Goal: Information Seeking & Learning: Compare options

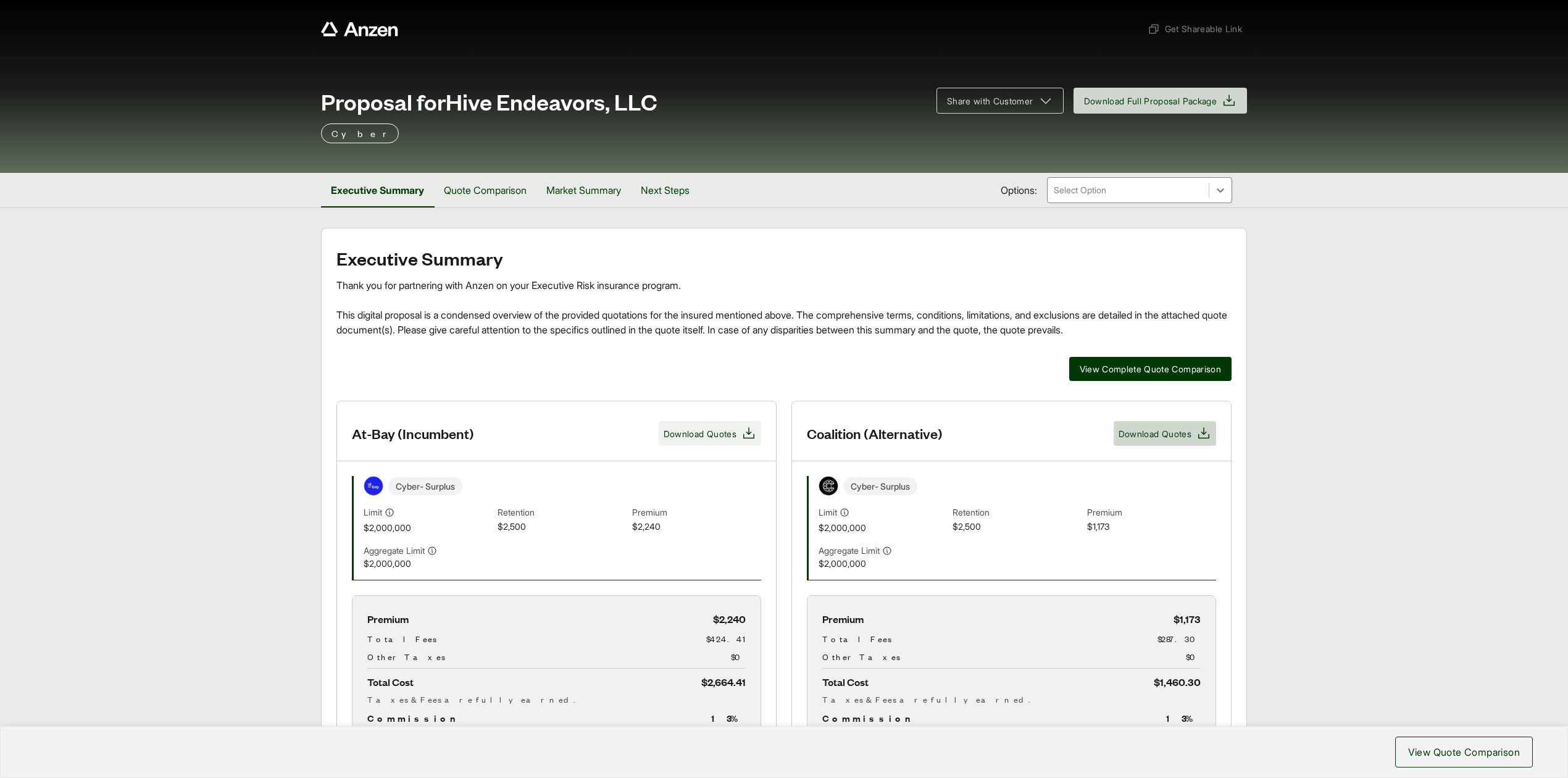
click at [696, 438] on span "Download Quotes" at bounding box center [700, 433] width 73 height 13
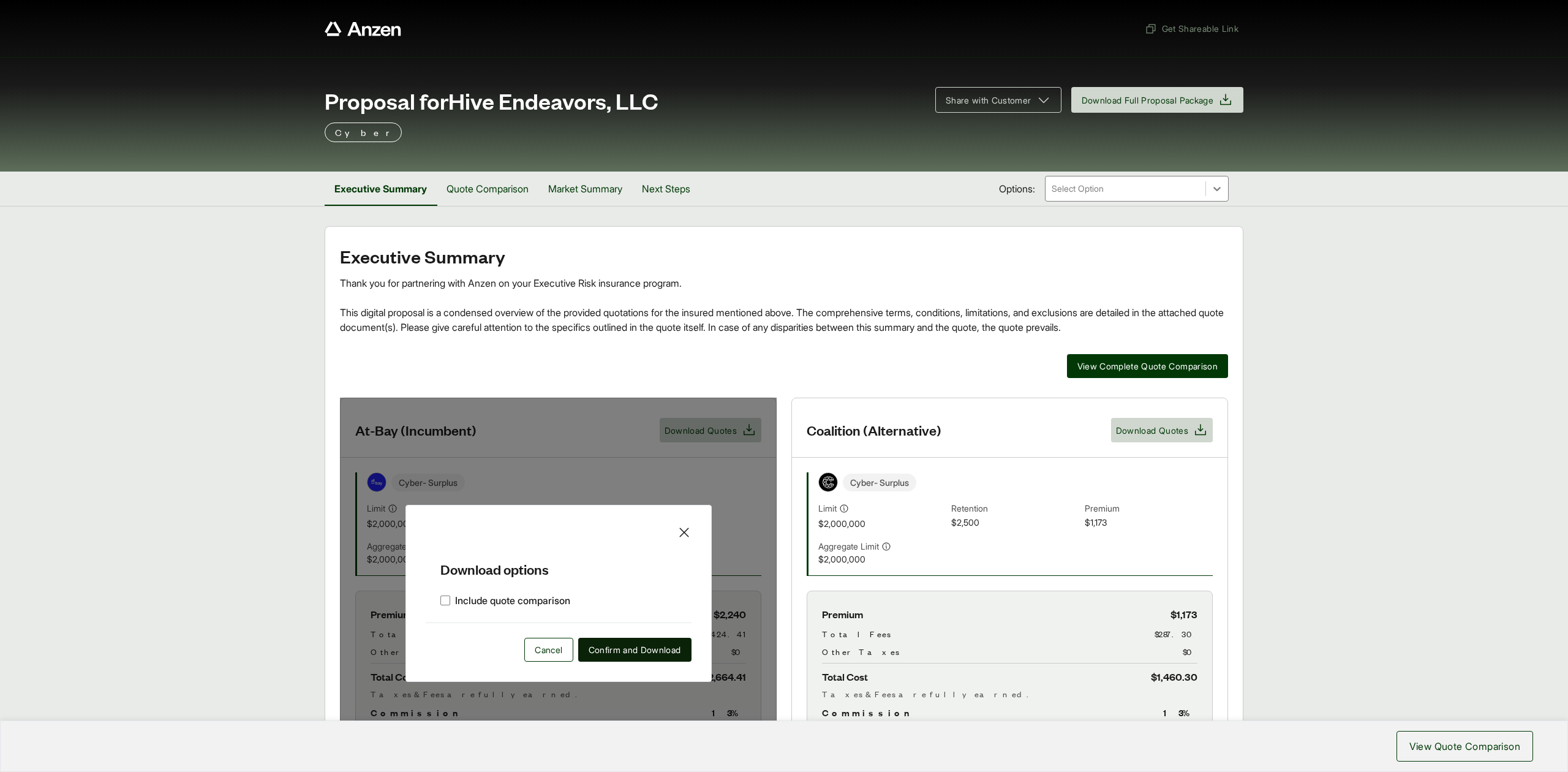
click at [638, 650] on span "Confirm and Download" at bounding box center [635, 649] width 93 height 13
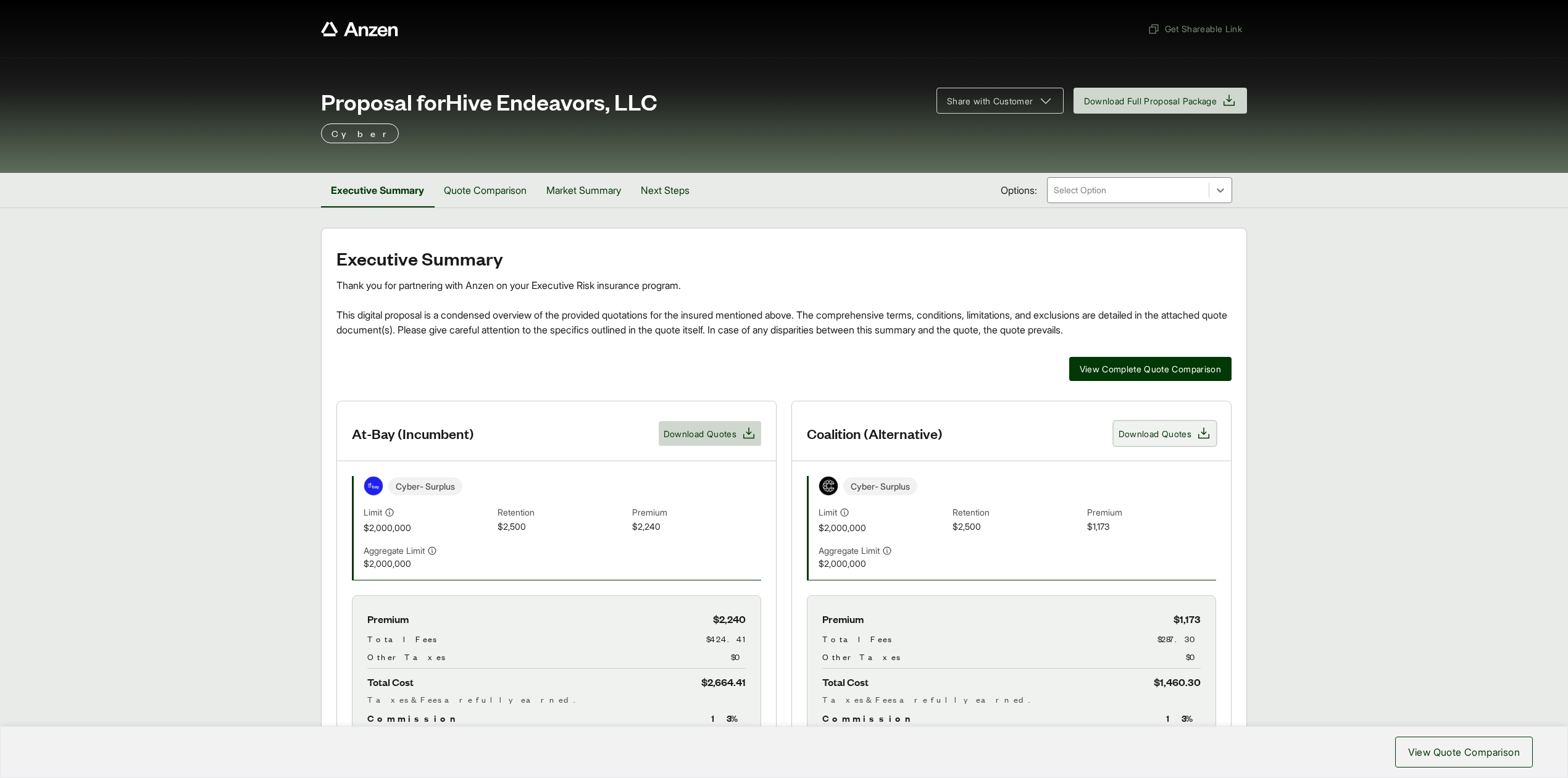
click at [1158, 444] on button "Download Quotes" at bounding box center [1164, 433] width 103 height 25
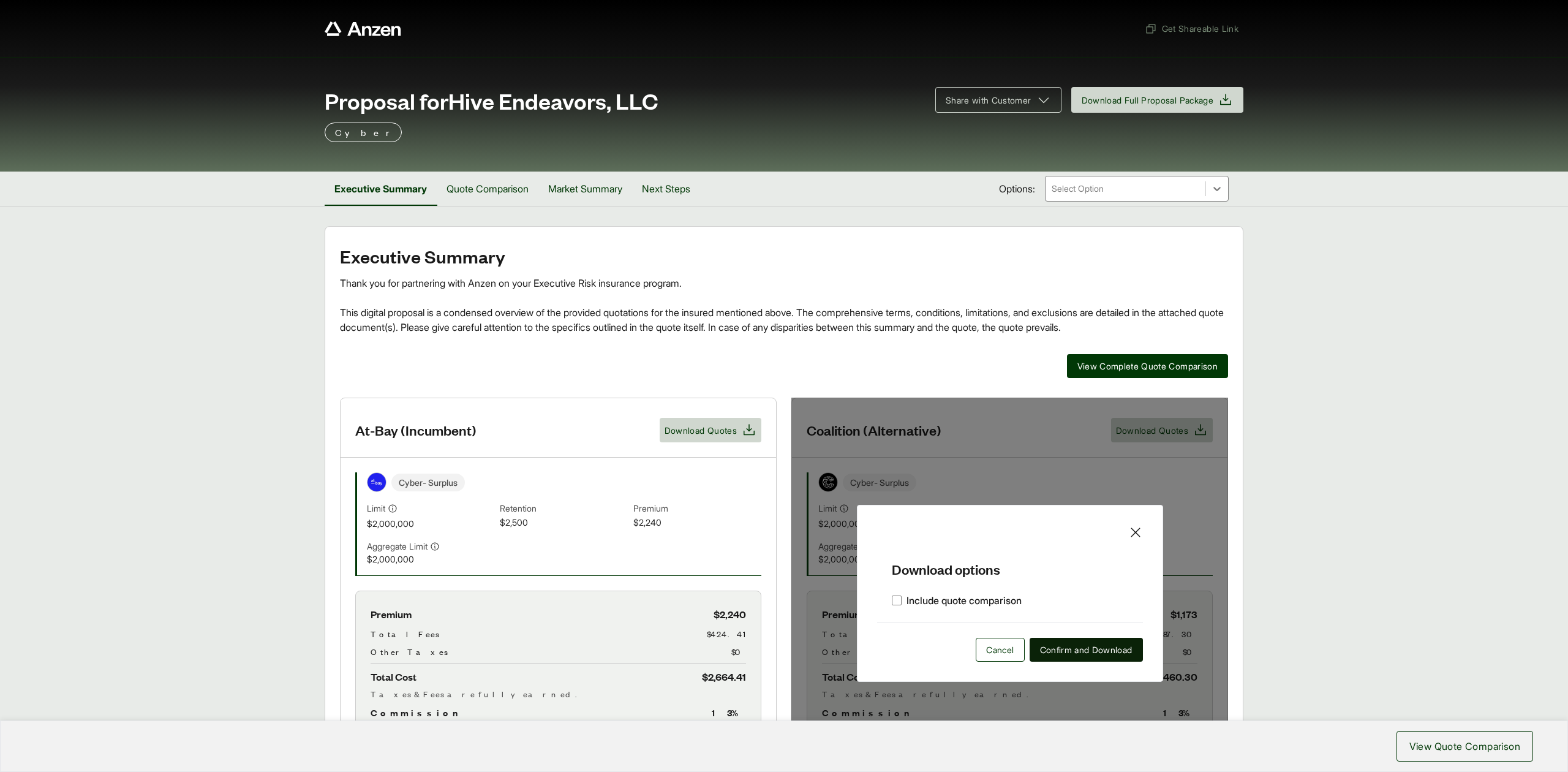
click at [1094, 652] on span "Confirm and Download" at bounding box center [1086, 649] width 93 height 13
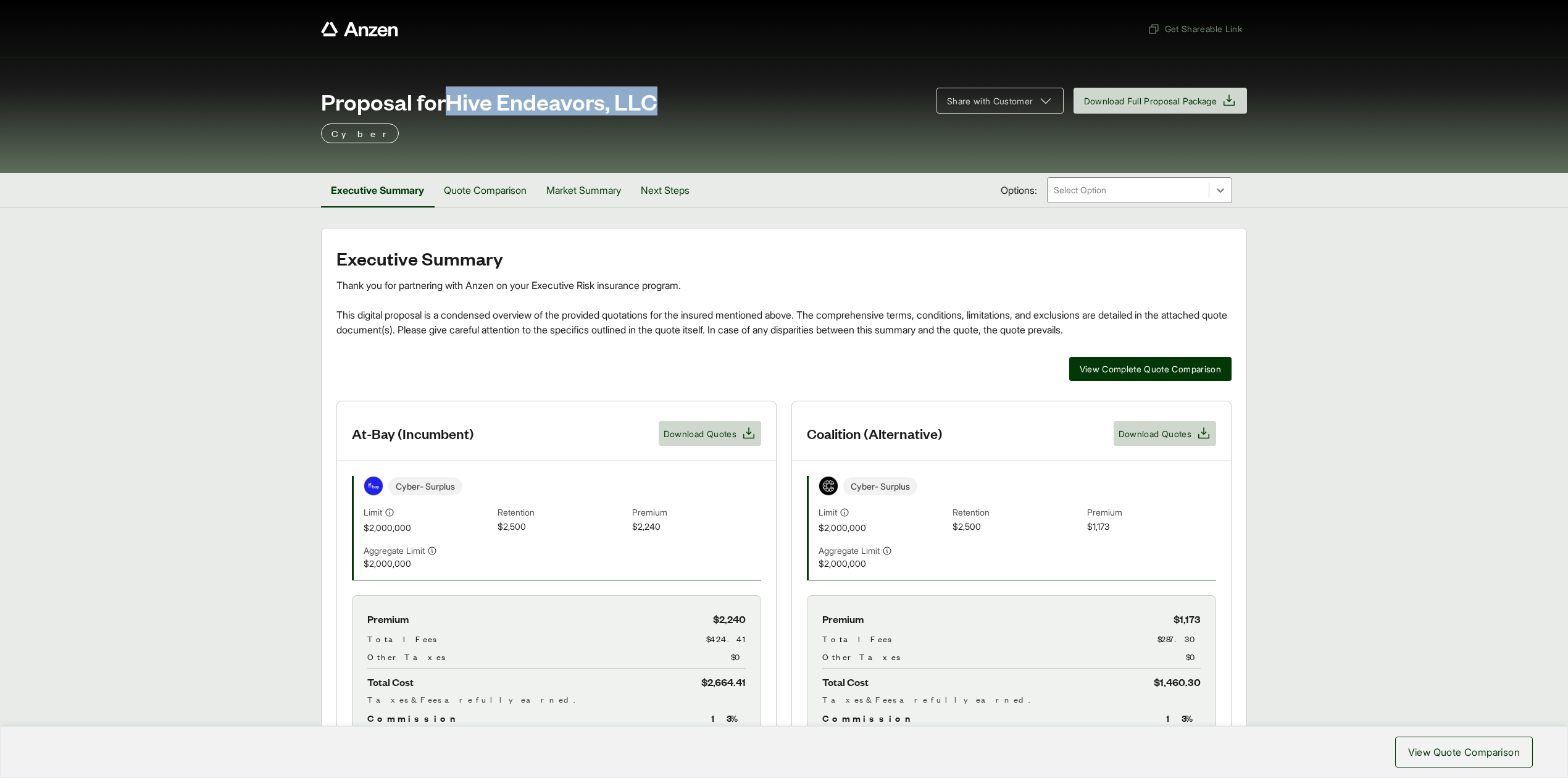
drag, startPoint x: 453, startPoint y: 104, endPoint x: 706, endPoint y: 109, distance: 253.0
click at [706, 109] on div "Proposal for Hive Endeavors, LLC" at bounding box center [621, 101] width 600 height 25
copy span "Hive Endeavors, LLC"
click at [485, 195] on button "Quote Comparison" at bounding box center [485, 190] width 103 height 35
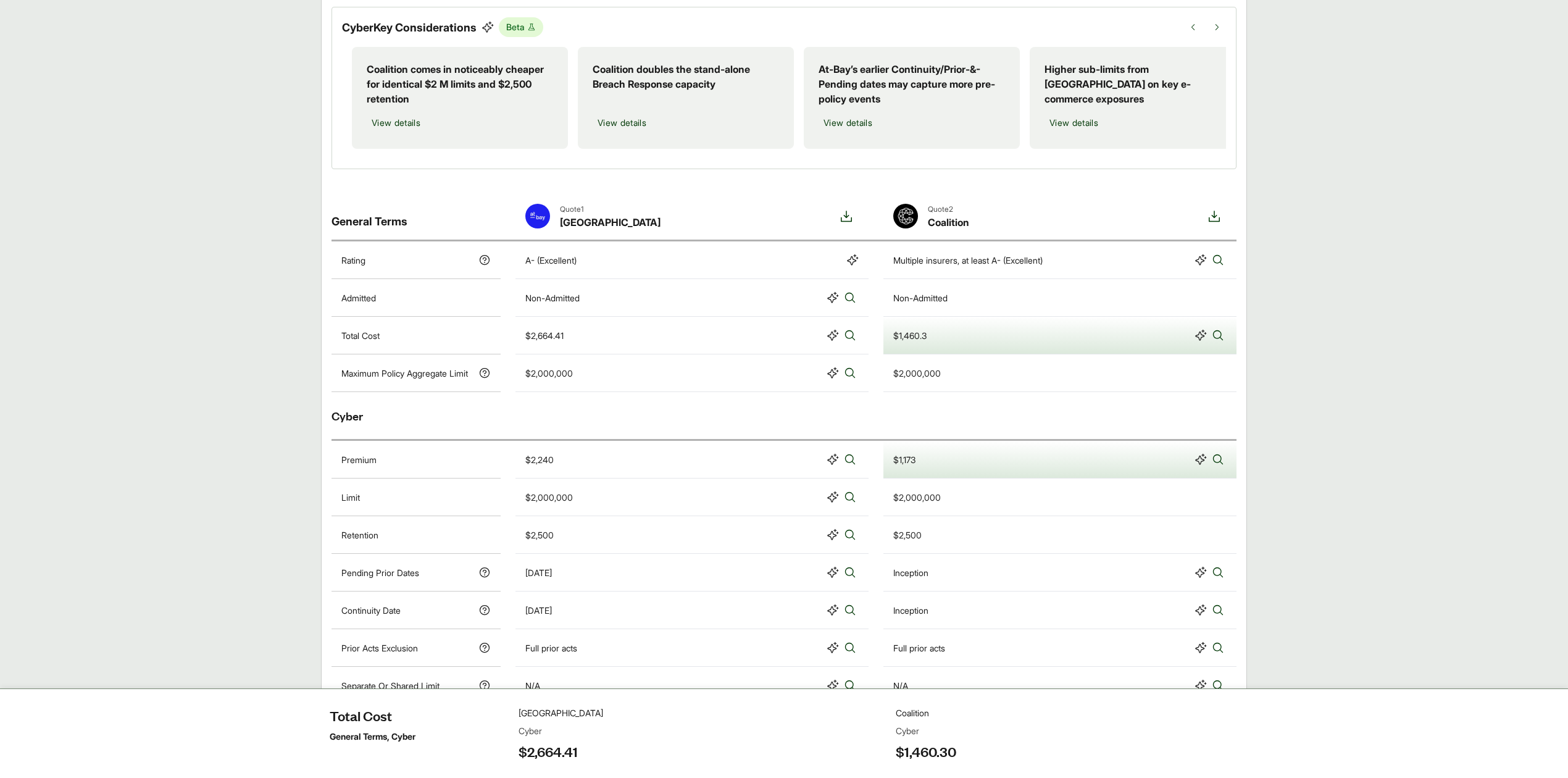
scroll to position [200, 0]
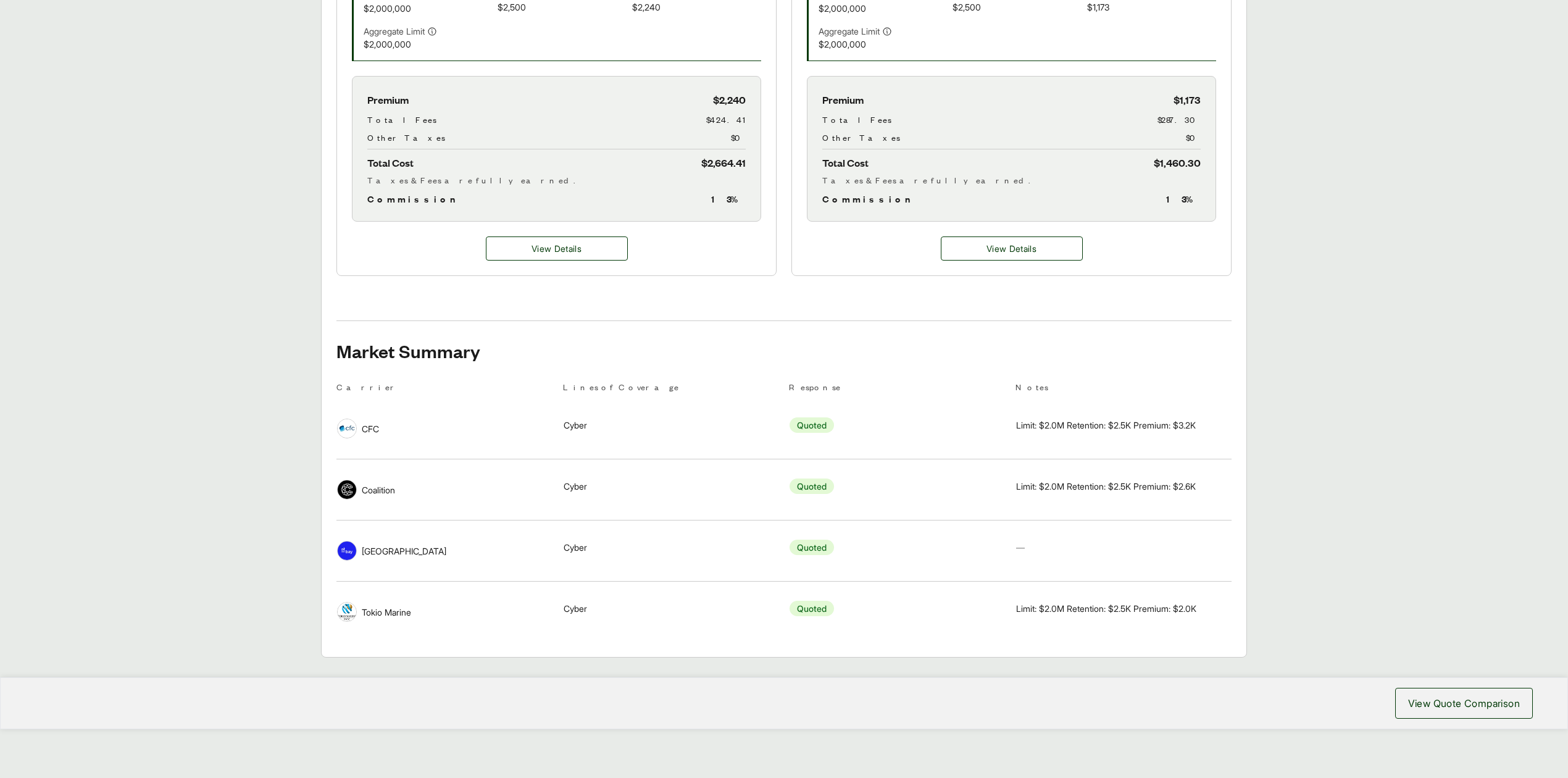
scroll to position [525, 0]
click at [545, 241] on span "View Details" at bounding box center [557, 248] width 50 height 13
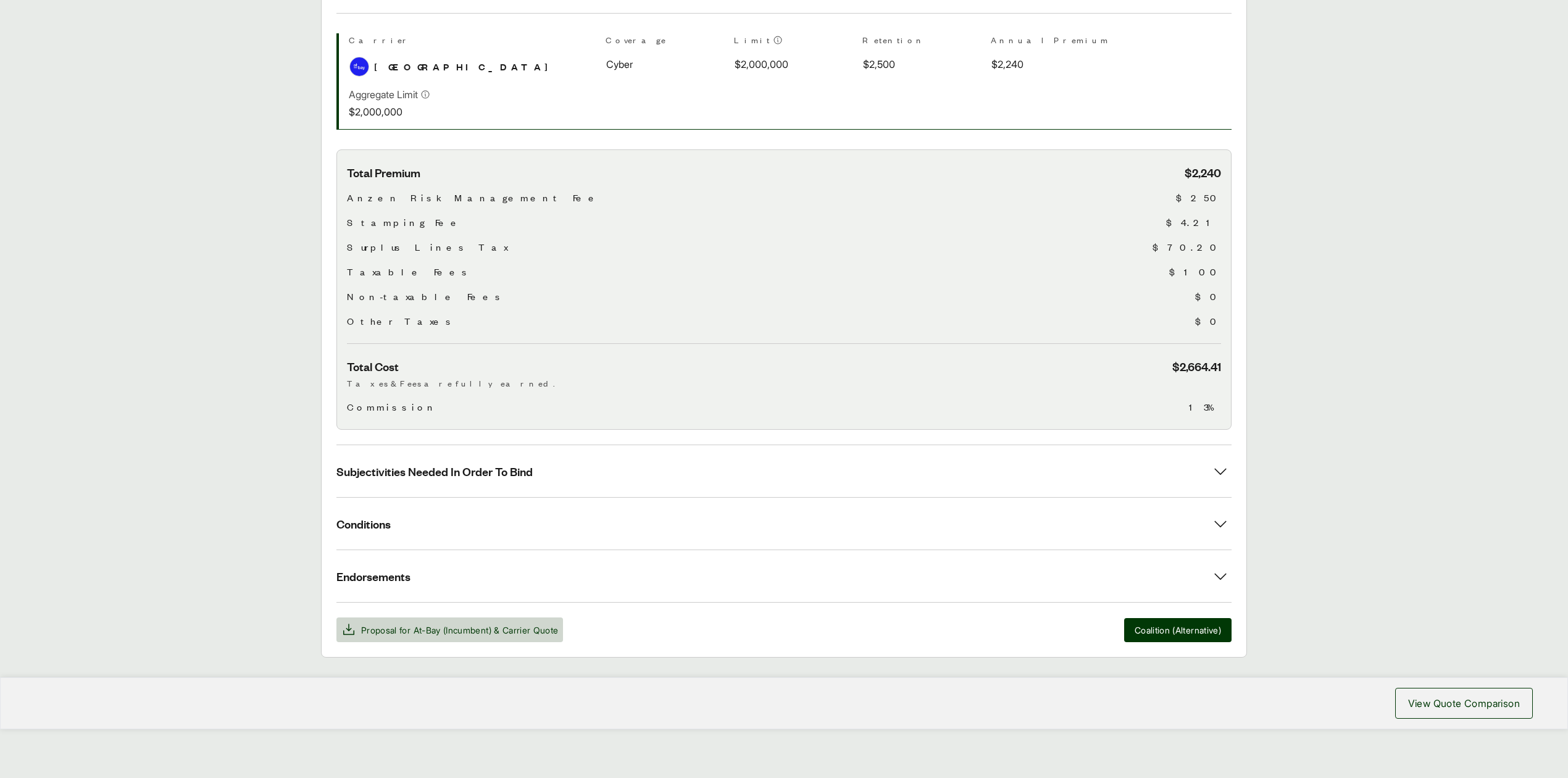
scroll to position [284, 0]
click at [480, 478] on button "Subjectivities Needed In Order To Bind" at bounding box center [784, 470] width 895 height 52
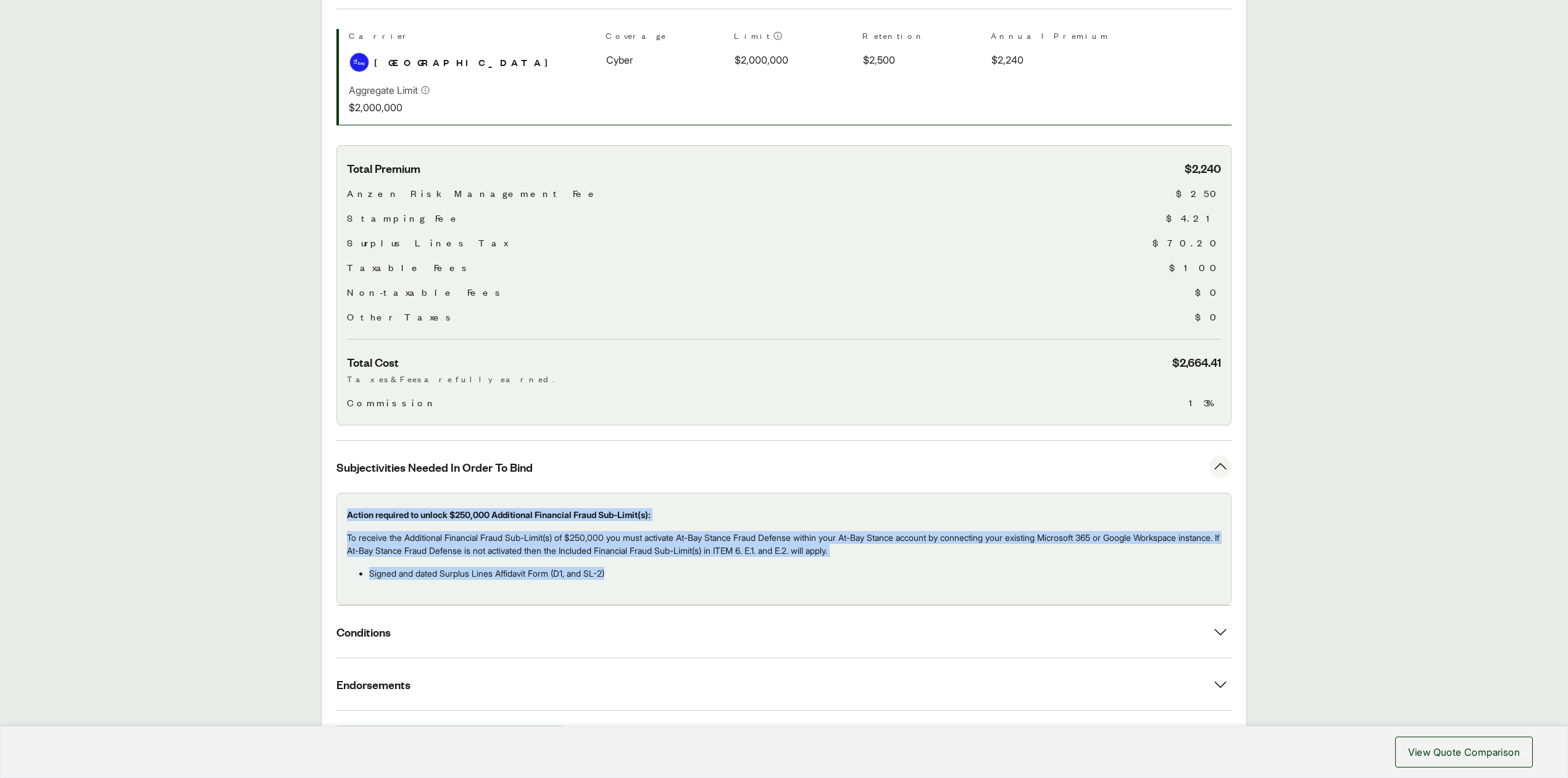
drag, startPoint x: 348, startPoint y: 518, endPoint x: 657, endPoint y: 580, distance: 315.2
click at [657, 580] on div "Action required to unlock $250,000 Additional Financial Fraud Sub-Limit(s): To …" at bounding box center [784, 549] width 895 height 112
copy div "Action required to unlock $250,000 Additional Financial Fraud Sub-Limit(s): To …"
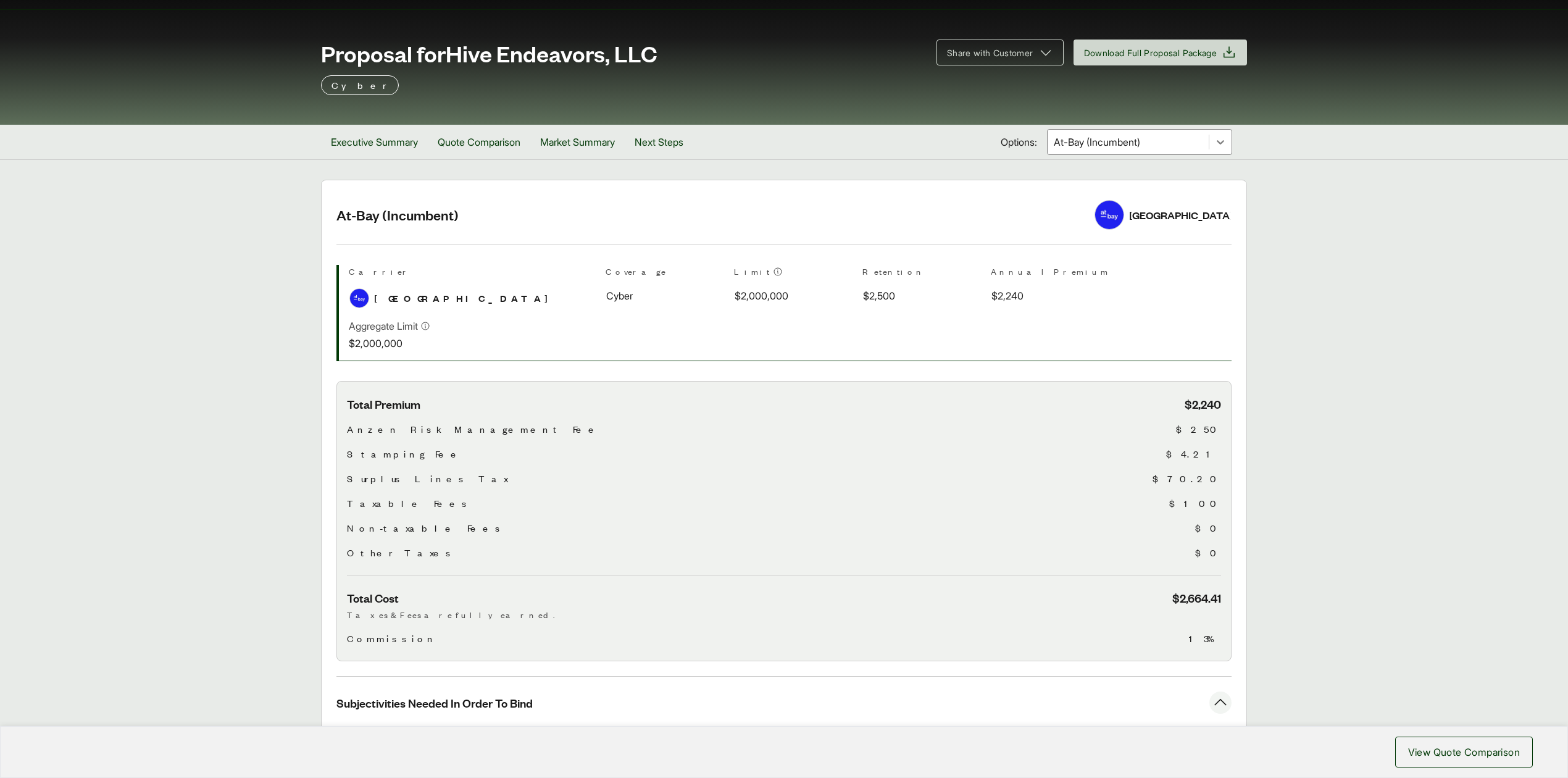
scroll to position [37, 0]
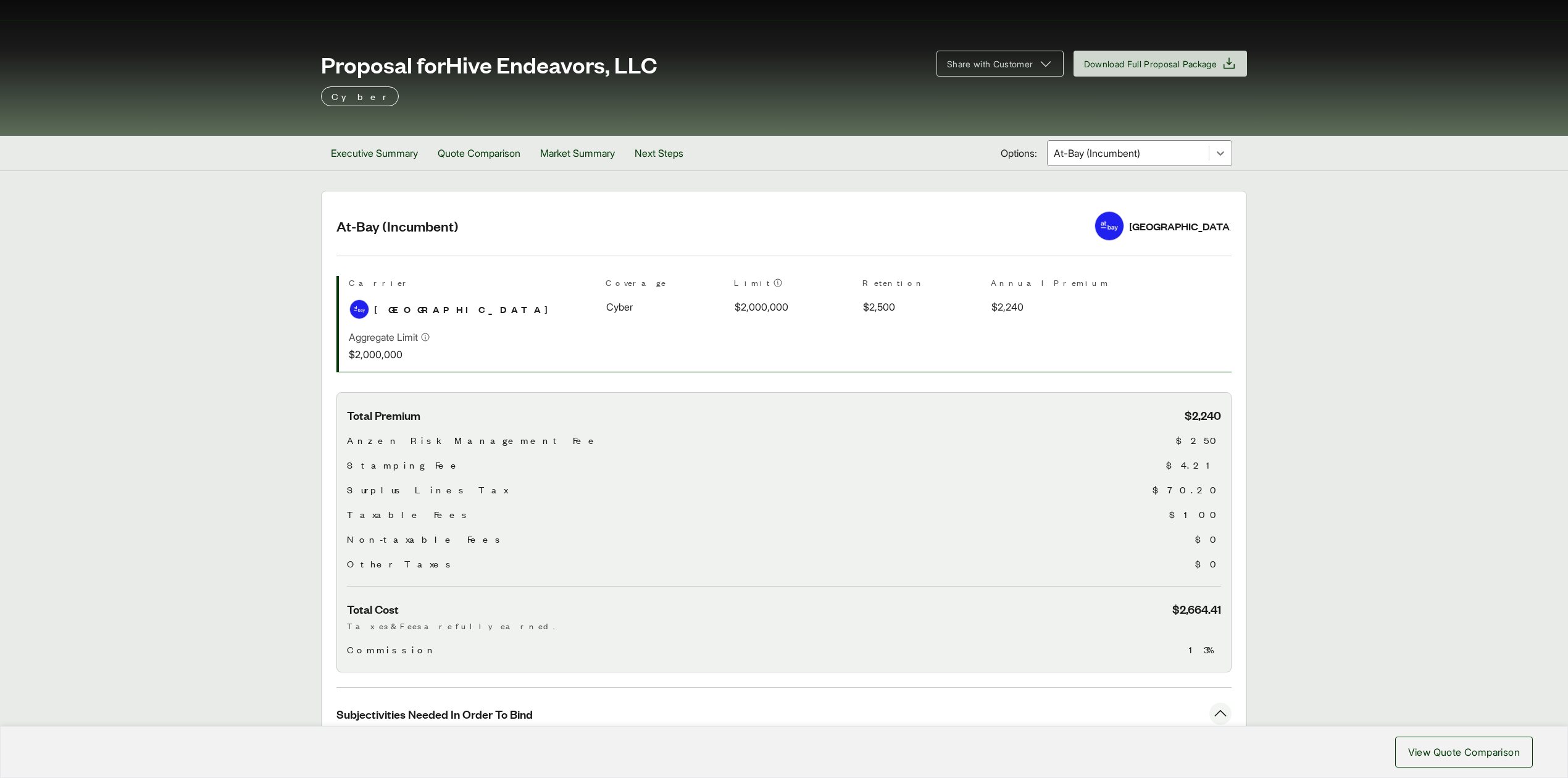
click at [1094, 161] on div at bounding box center [1128, 153] width 151 height 15
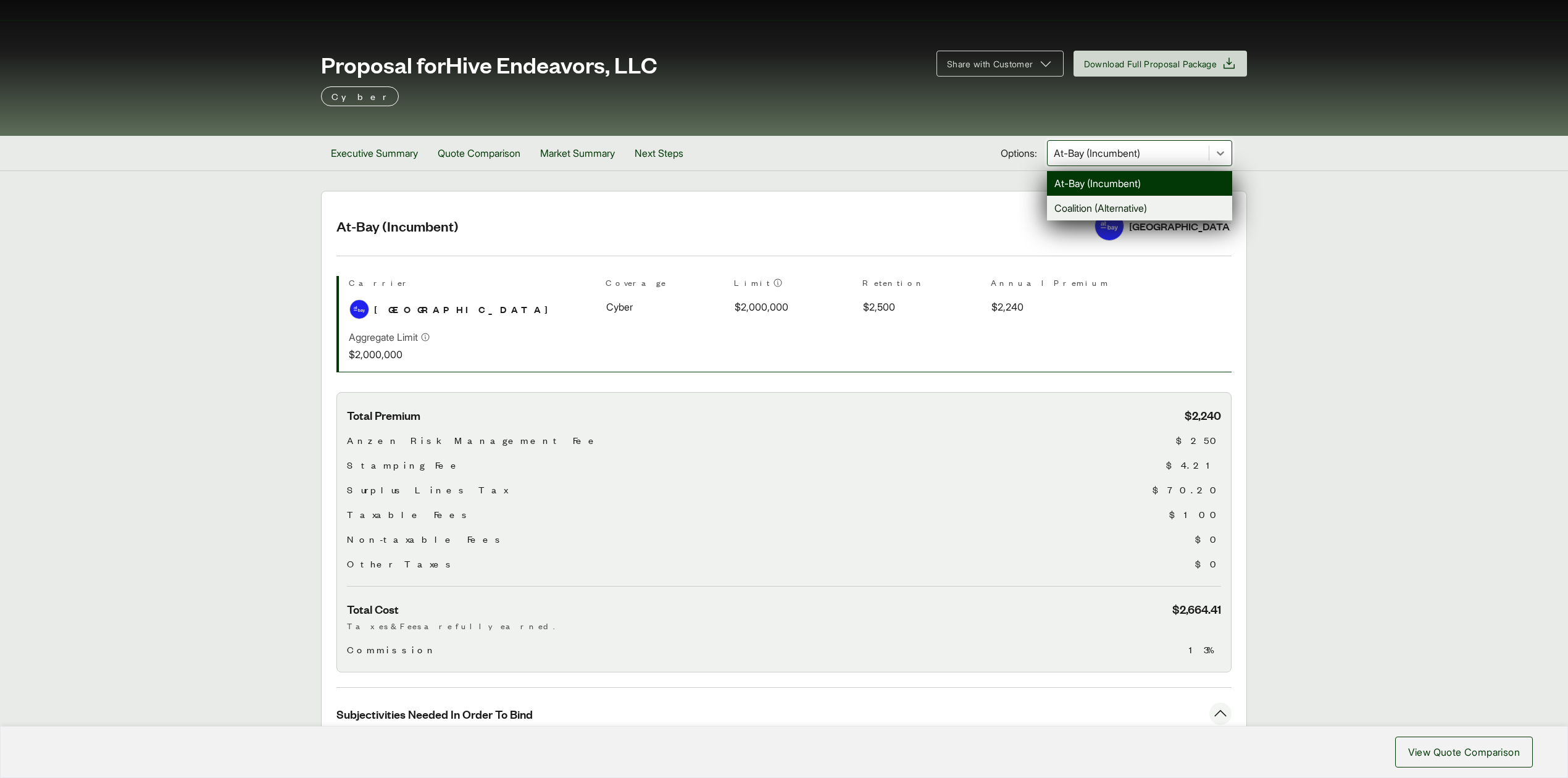
click at [1079, 203] on div "Coalition (Alternative)" at bounding box center [1139, 208] width 185 height 25
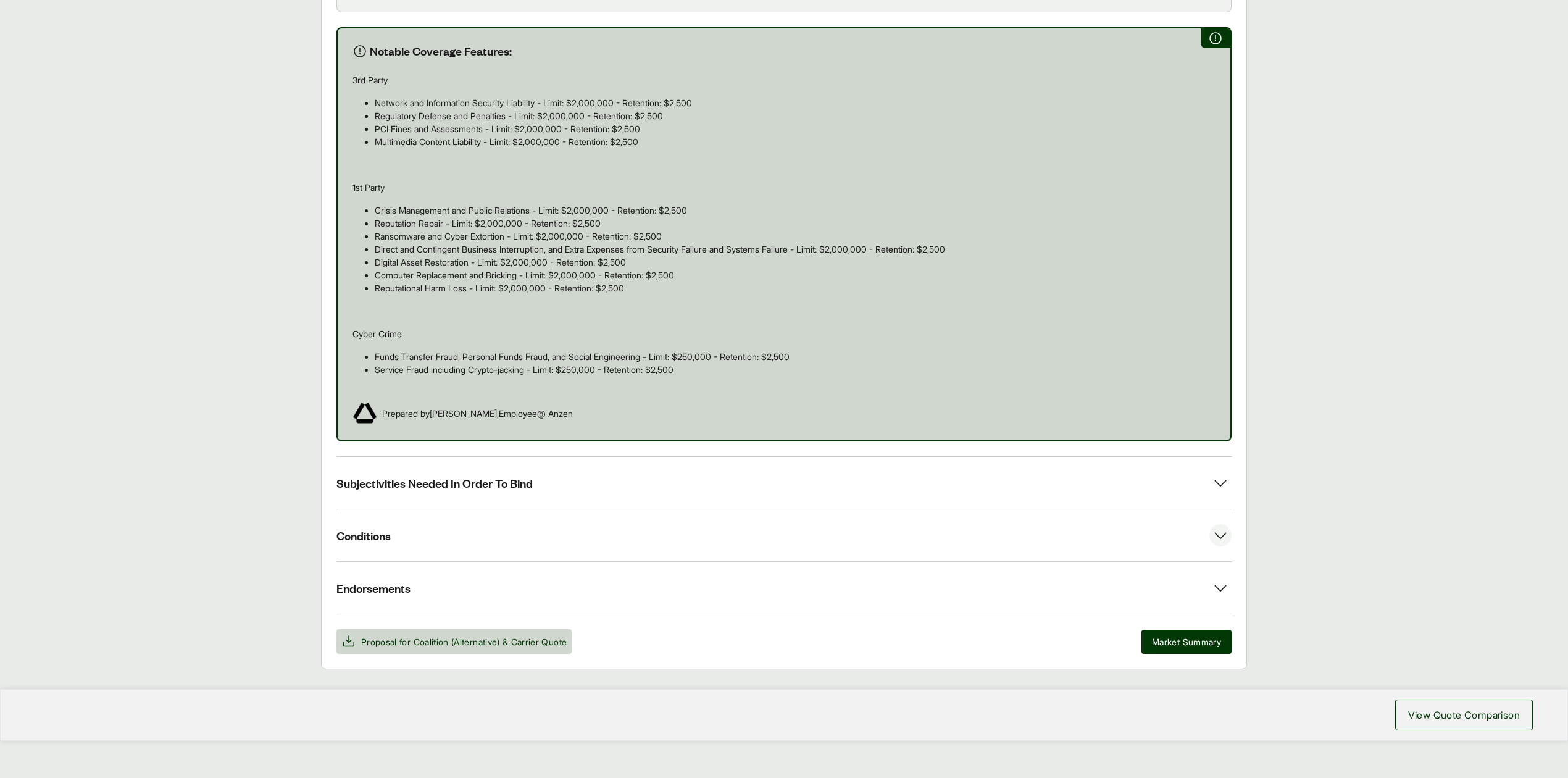
scroll to position [712, 0]
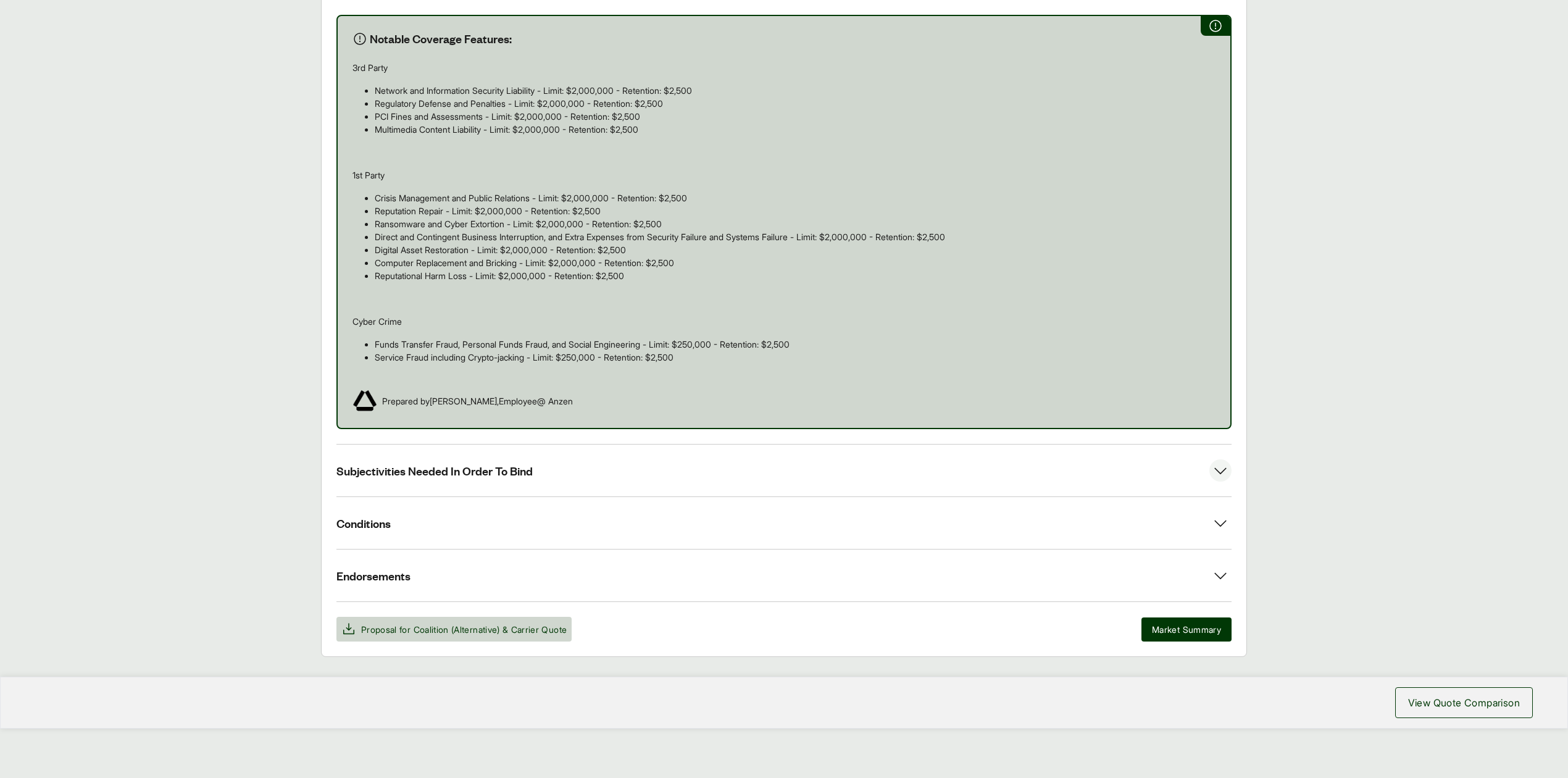
click at [448, 475] on span "Subjectivities Needed In Order To Bind" at bounding box center [434, 471] width 196 height 15
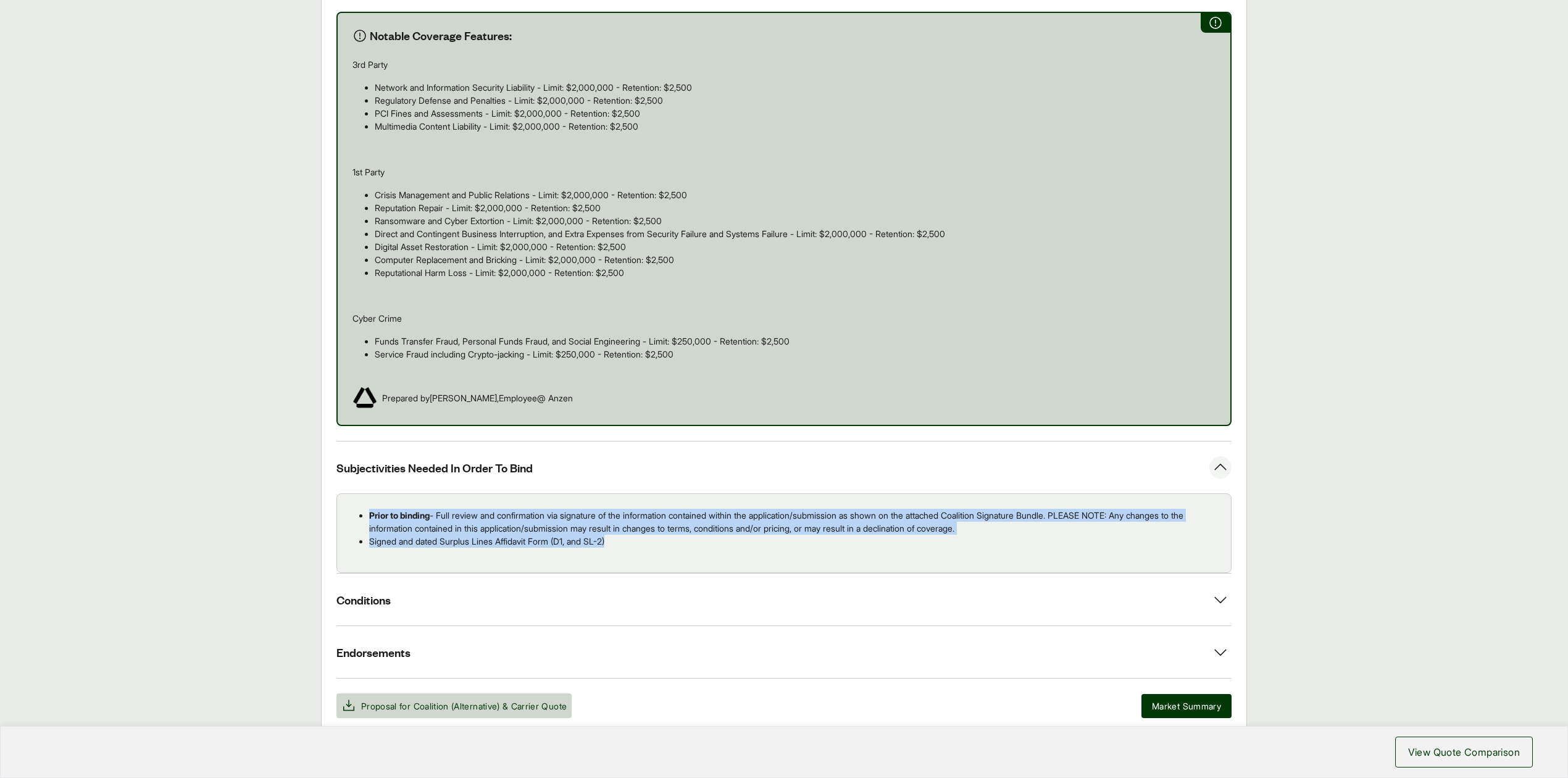
drag, startPoint x: 365, startPoint y: 514, endPoint x: 635, endPoint y: 546, distance: 271.9
click at [635, 546] on ul "Prior to binding - Full review and confirmation via signature of the informatio…" at bounding box center [784, 528] width 874 height 39
copy ul "Prior to binding - Full review and confirmation via signature of the informatio…"
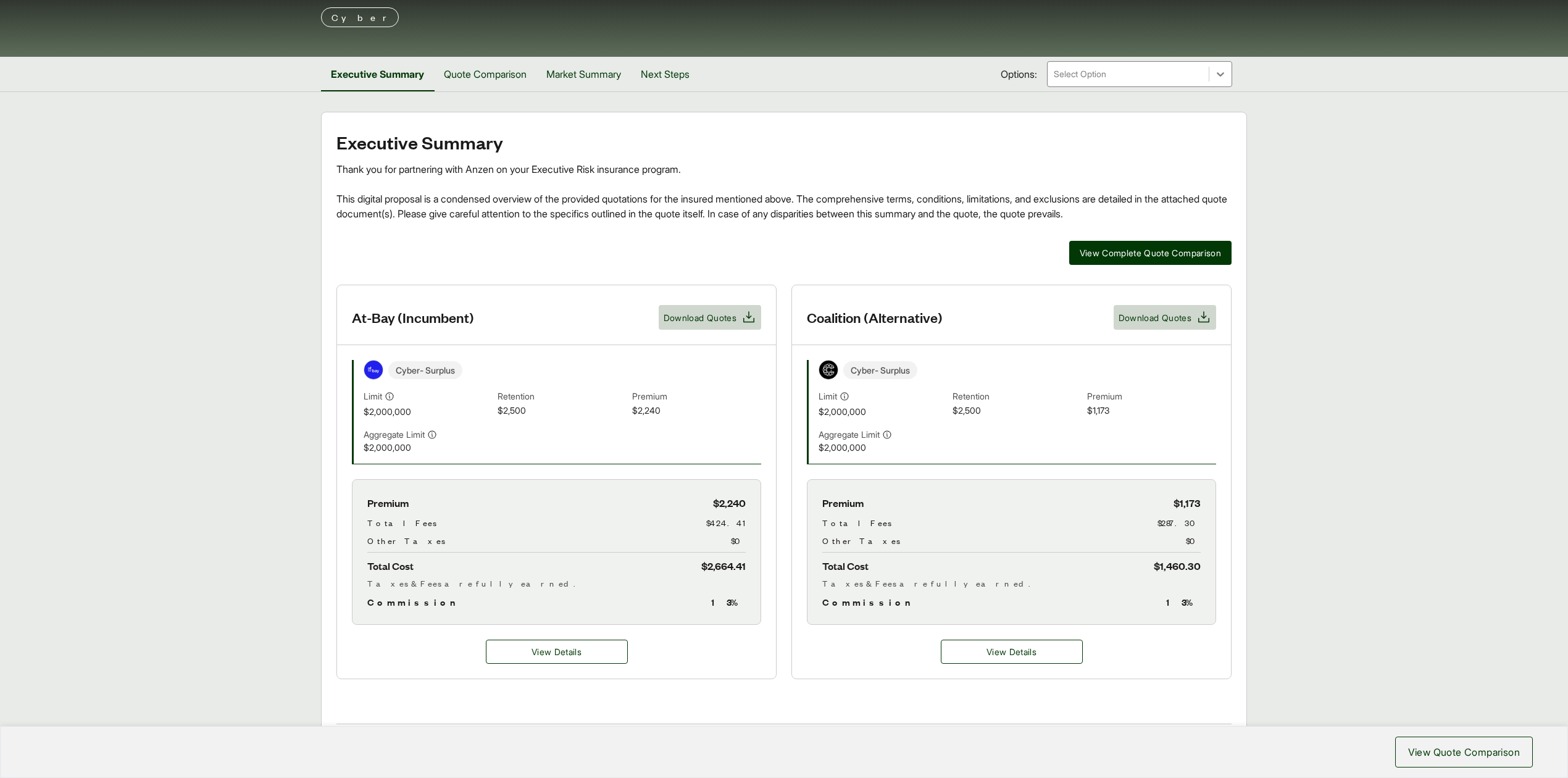
scroll to position [114, 0]
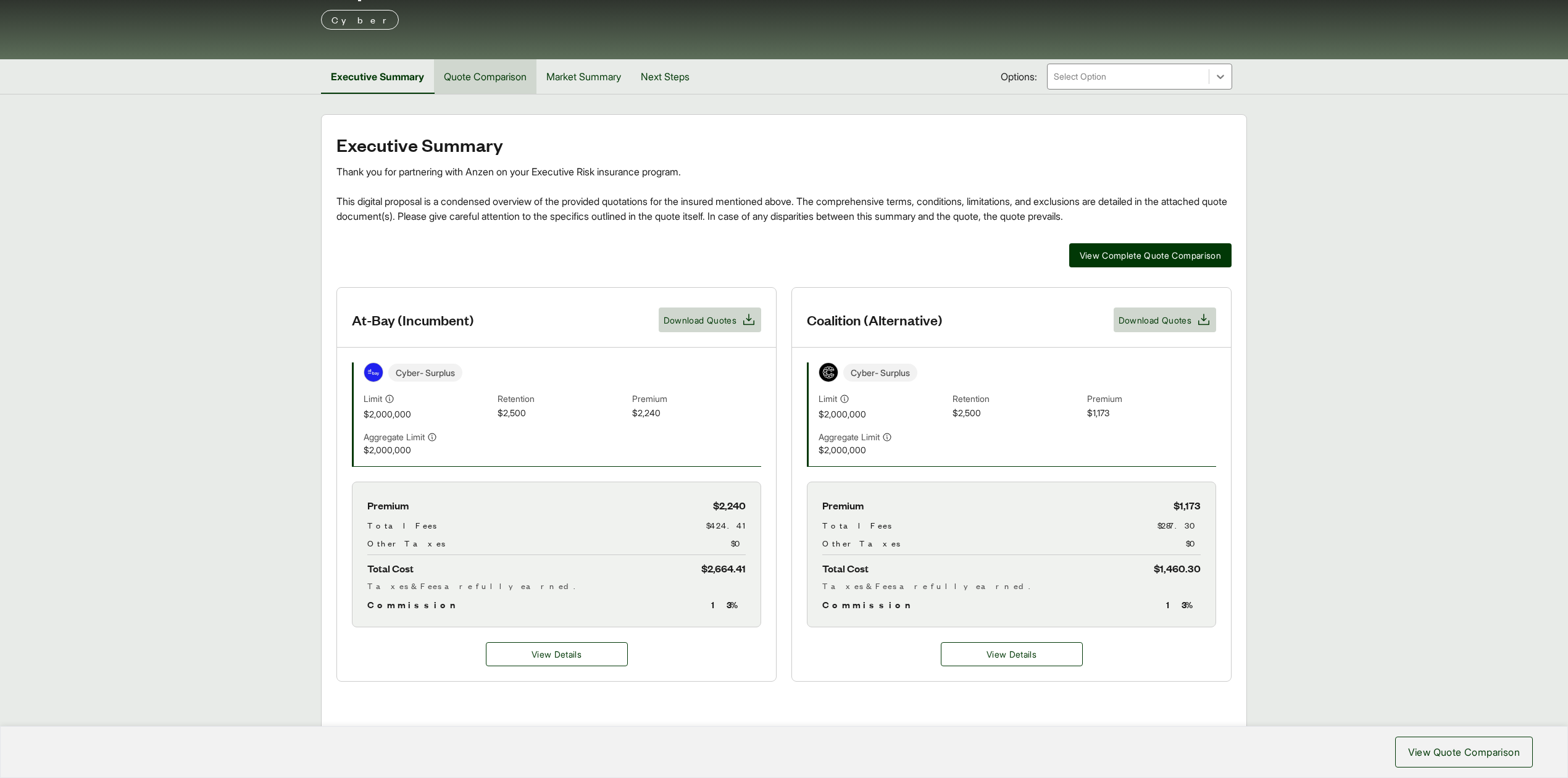
click at [480, 76] on button "Quote Comparison" at bounding box center [485, 77] width 103 height 35
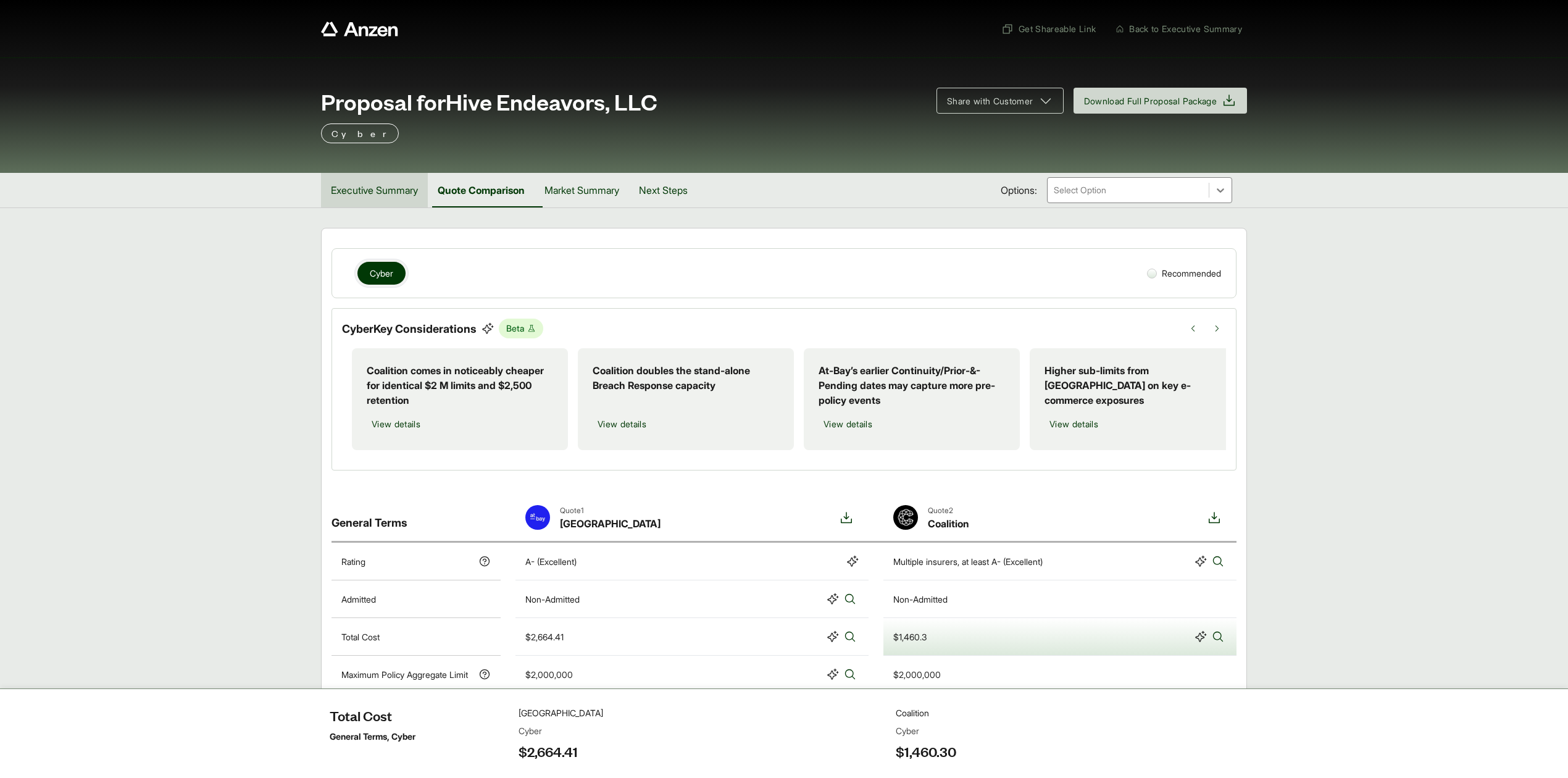
click at [384, 193] on button "Executive Summary" at bounding box center [375, 190] width 107 height 35
